Goal: Task Accomplishment & Management: Manage account settings

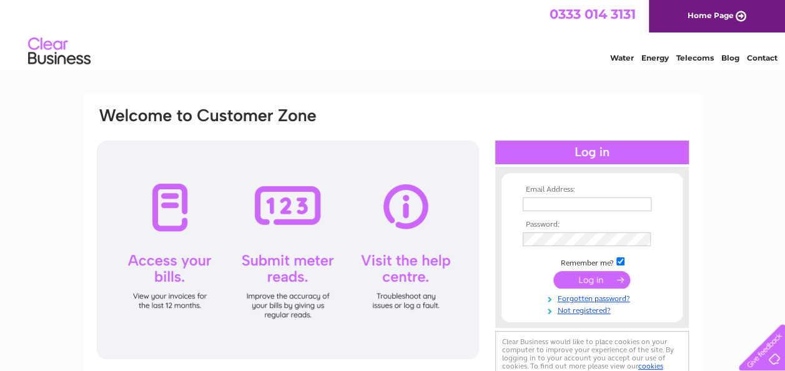
click at [622, 263] on input "checkbox" at bounding box center [620, 261] width 8 height 8
checkbox input "false"
click at [536, 205] on input "text" at bounding box center [588, 204] width 130 height 15
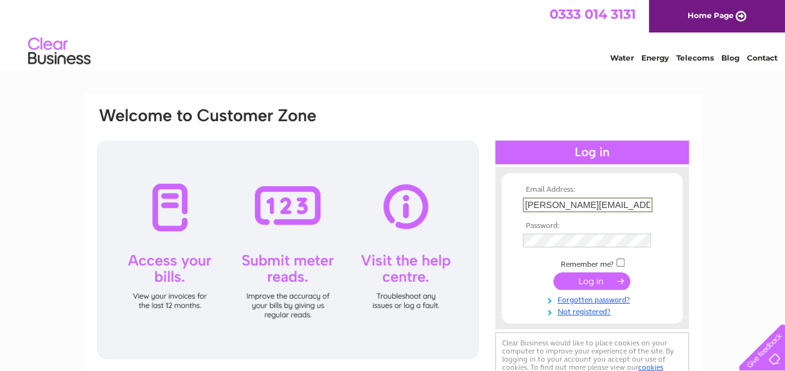
type input "lorna-vs@hotmail.co.uk"
click at [583, 279] on input "submit" at bounding box center [591, 279] width 77 height 17
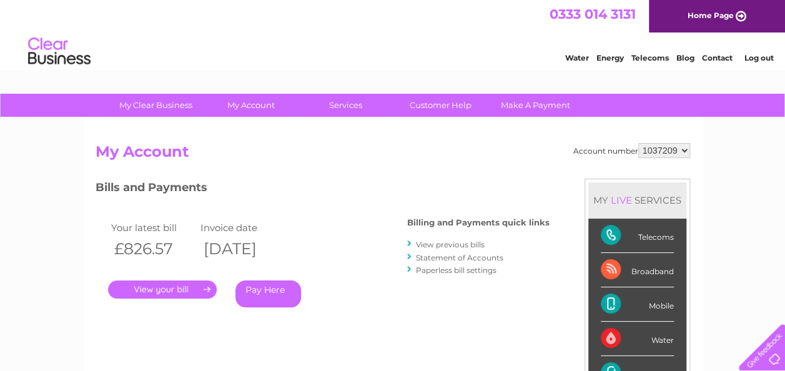
click at [170, 286] on link "." at bounding box center [162, 289] width 109 height 18
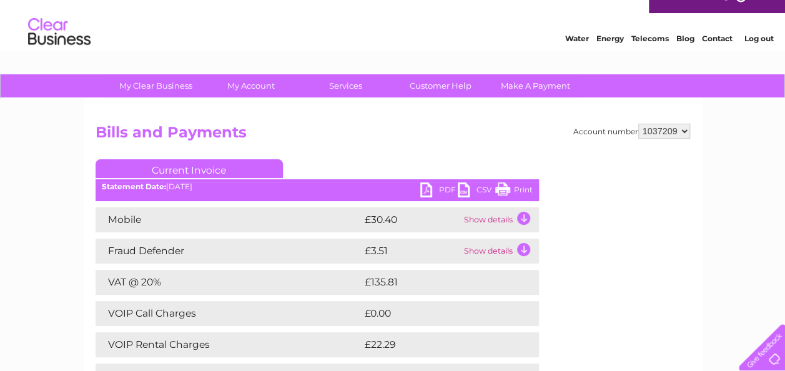
scroll to position [5, 0]
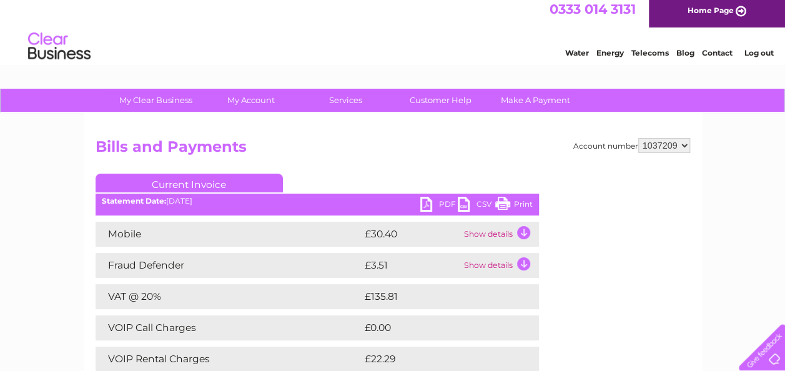
click at [713, 52] on link "Contact" at bounding box center [717, 52] width 31 height 9
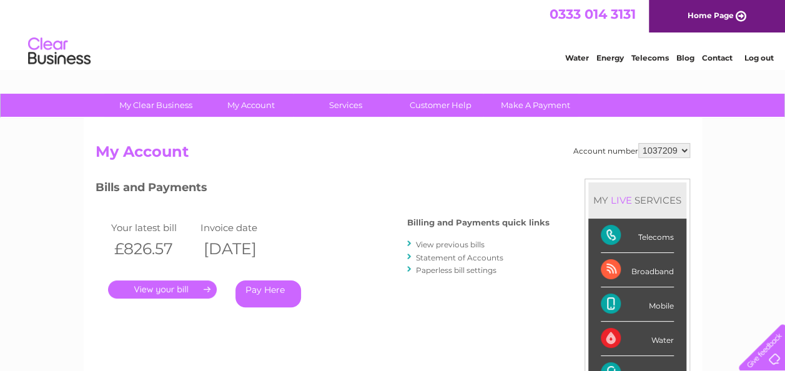
click at [267, 289] on link "Pay Here" at bounding box center [268, 293] width 66 height 27
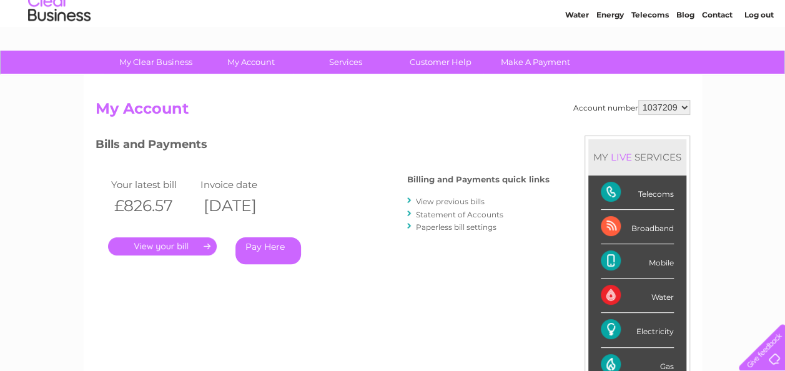
scroll to position [59, 0]
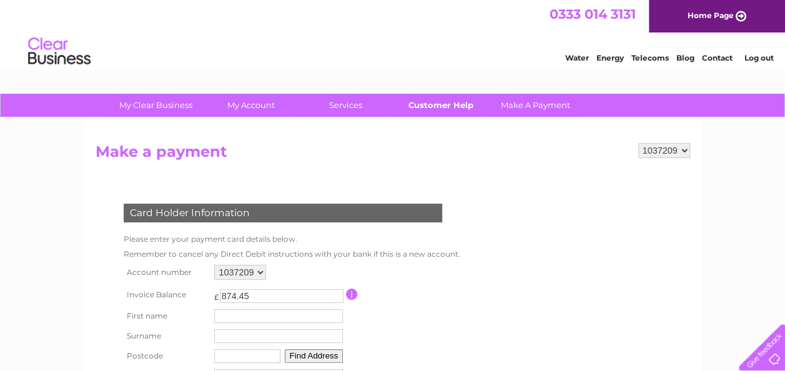
click at [442, 101] on link "Customer Help" at bounding box center [440, 105] width 103 height 23
